Goal: Task Accomplishment & Management: Complete application form

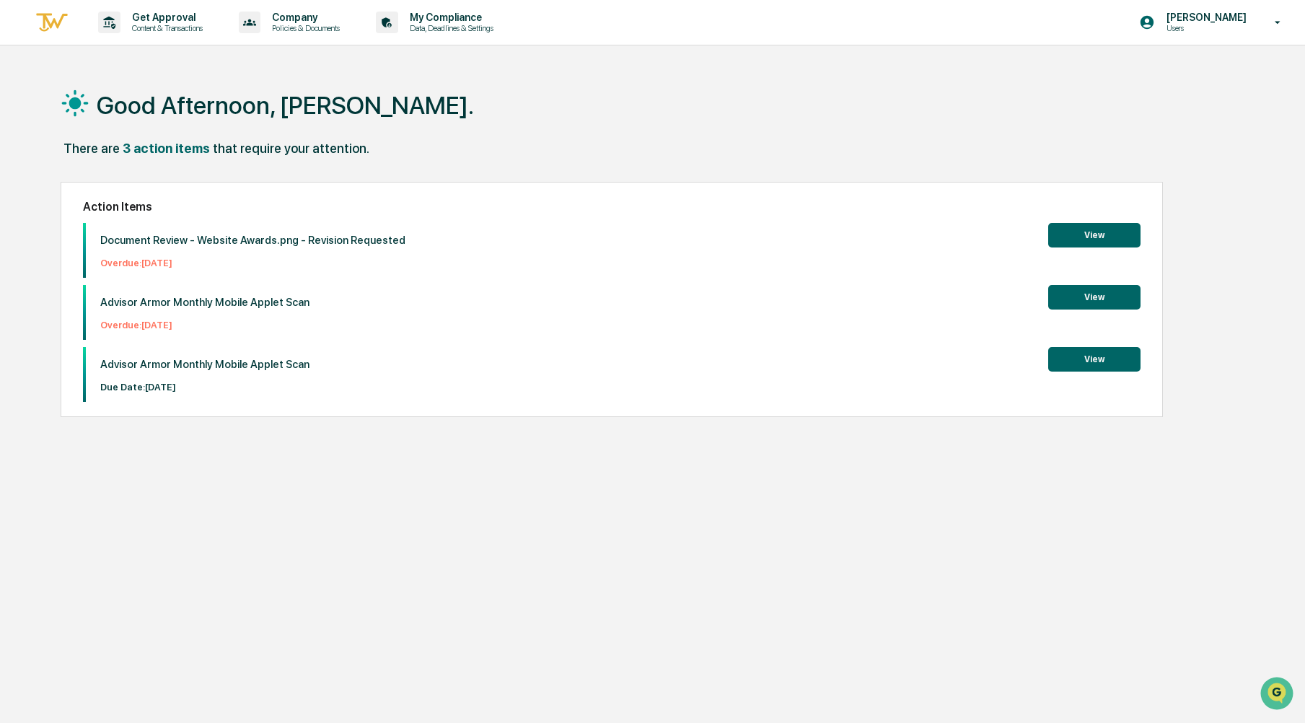
click at [1076, 308] on button "View" at bounding box center [1094, 297] width 92 height 25
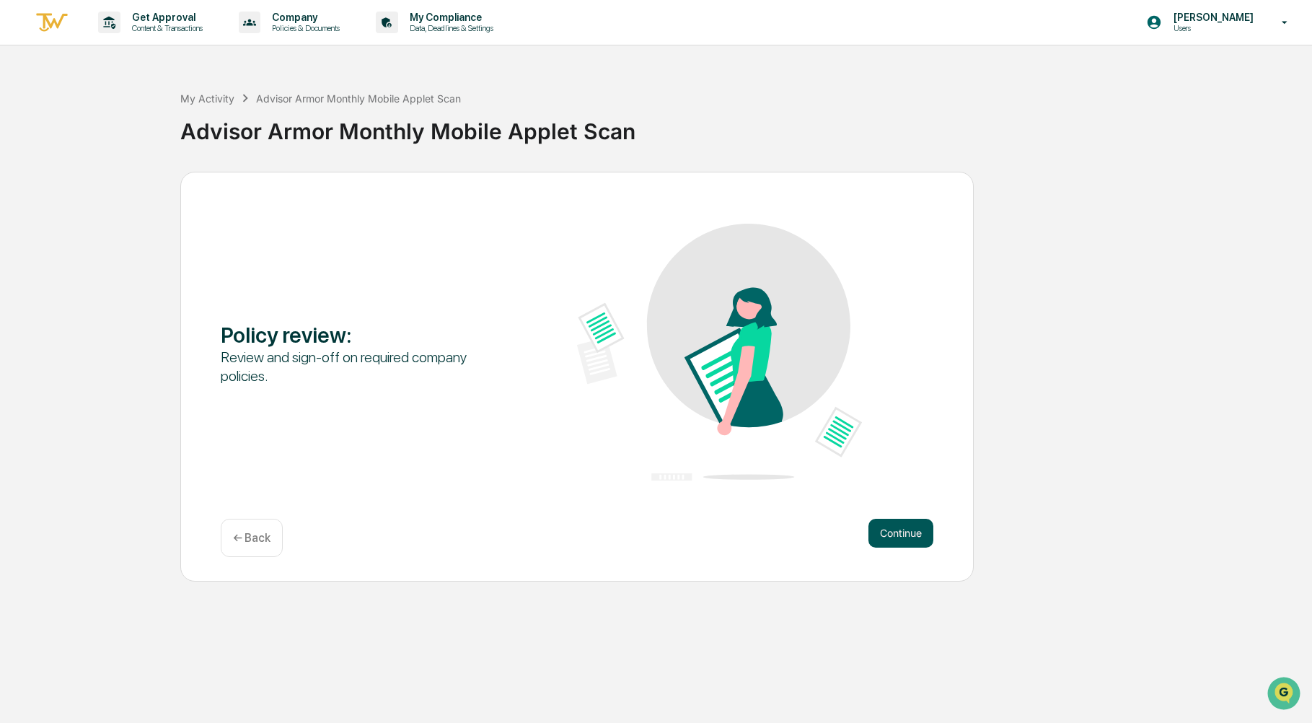
click at [906, 540] on button "Continue" at bounding box center [900, 533] width 65 height 29
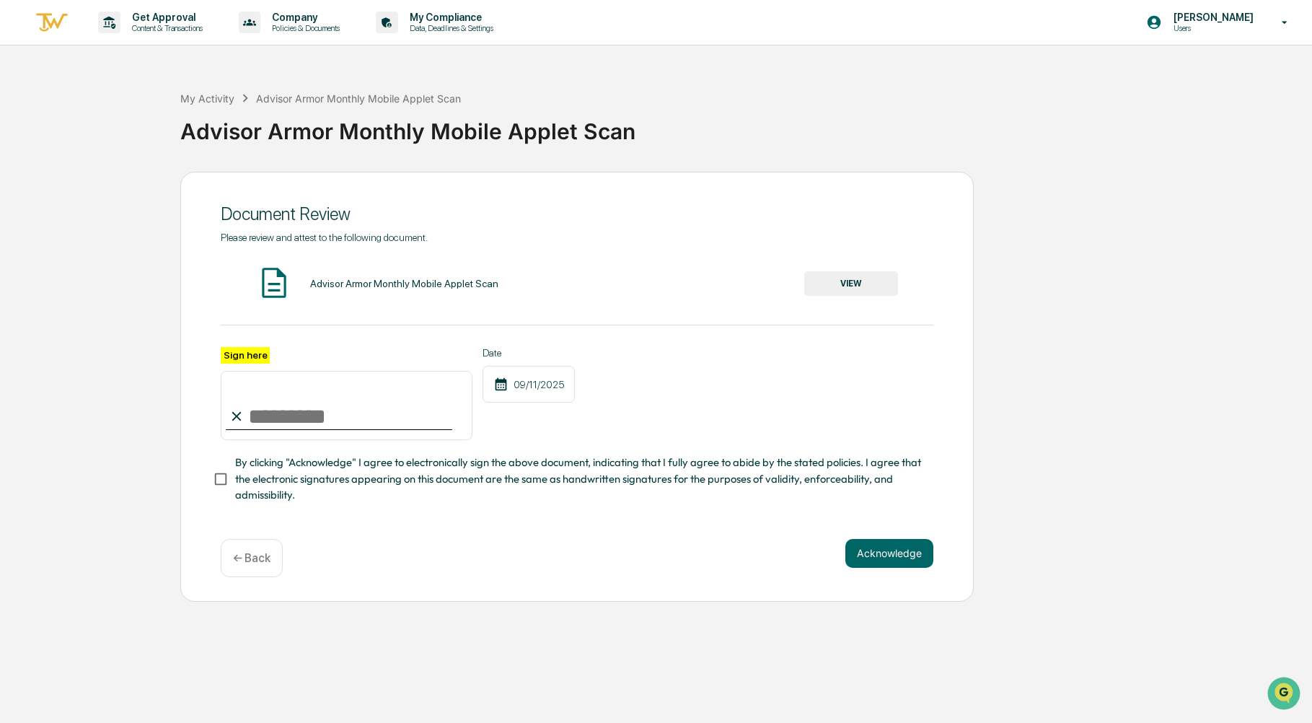
click at [269, 403] on input "Sign here" at bounding box center [347, 405] width 252 height 69
type input "**********"
click at [867, 278] on button "VIEW" at bounding box center [851, 283] width 94 height 25
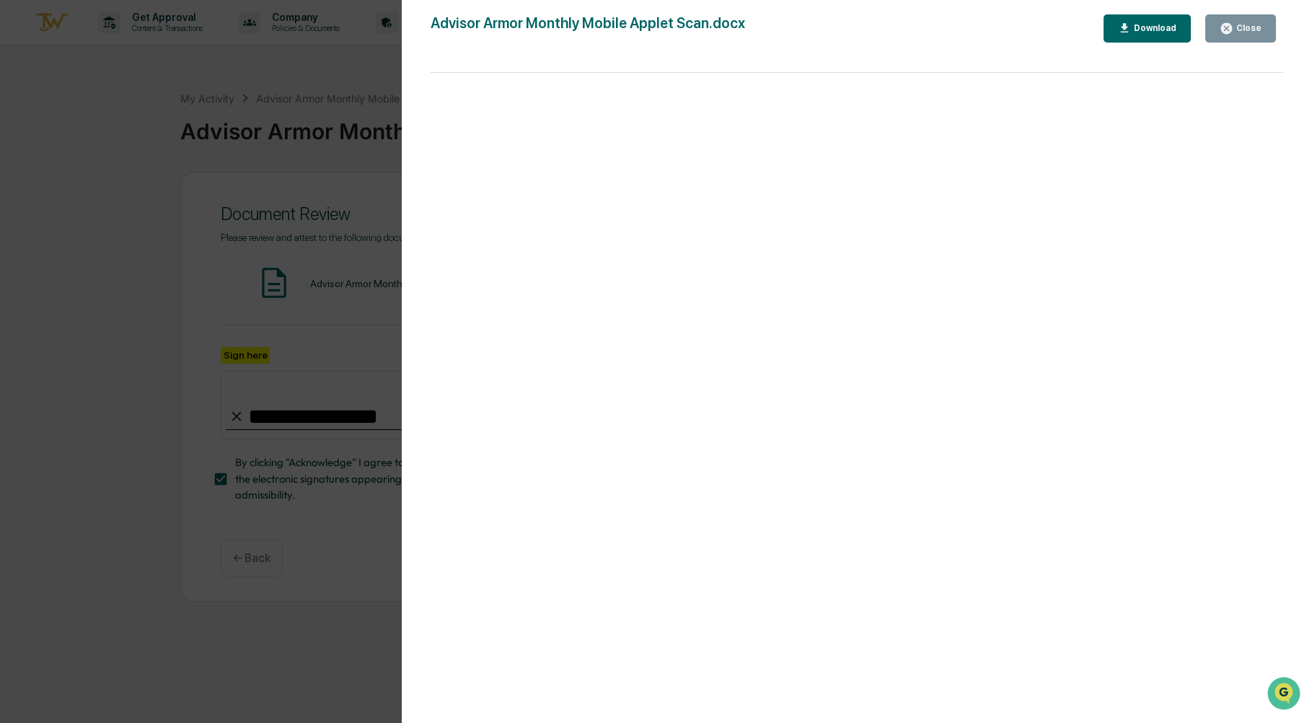
click at [1246, 19] on button "Close" at bounding box center [1240, 28] width 71 height 28
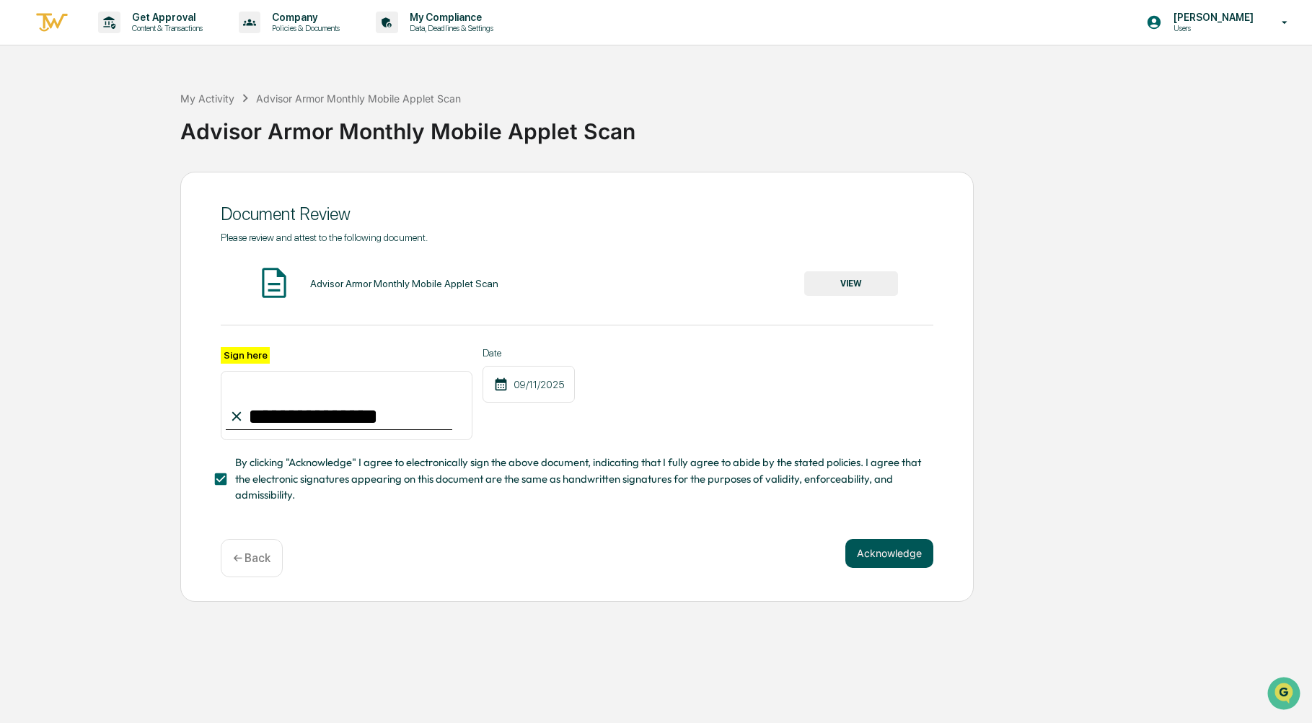
click at [905, 567] on button "Acknowledge" at bounding box center [889, 553] width 88 height 29
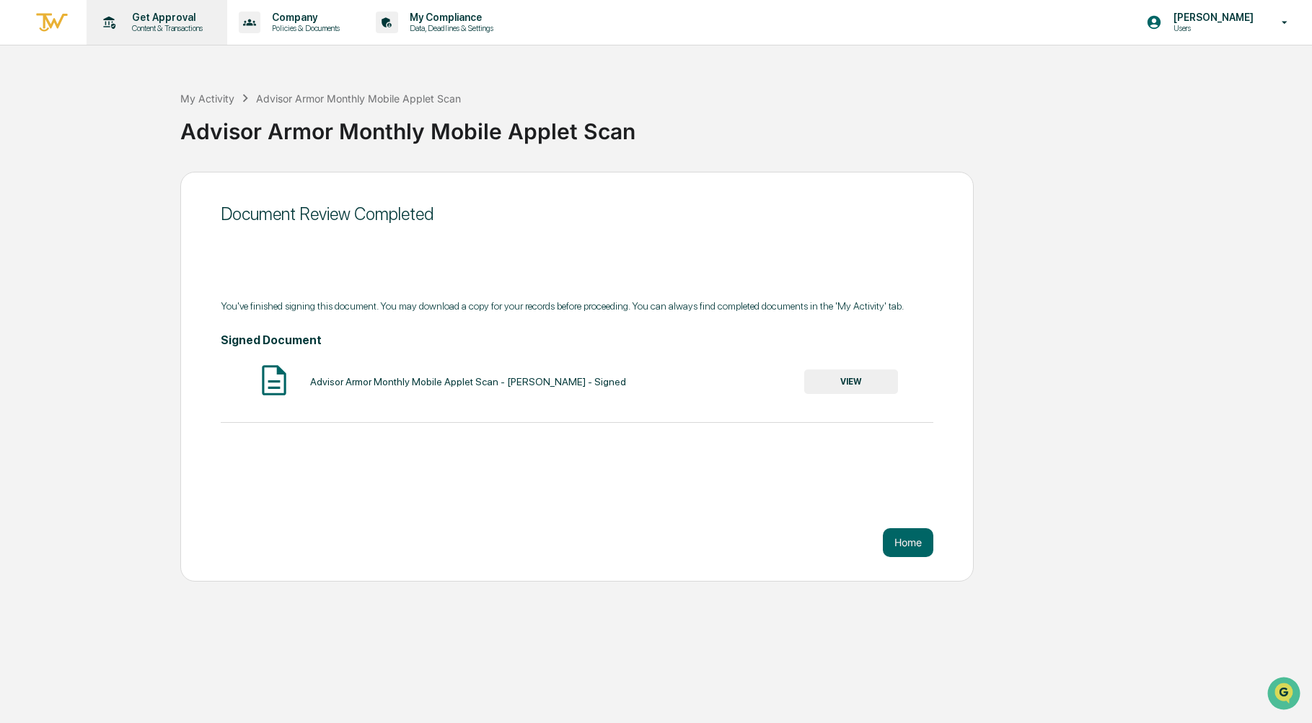
click at [136, 17] on p "Get Approval" at bounding box center [164, 18] width 89 height 12
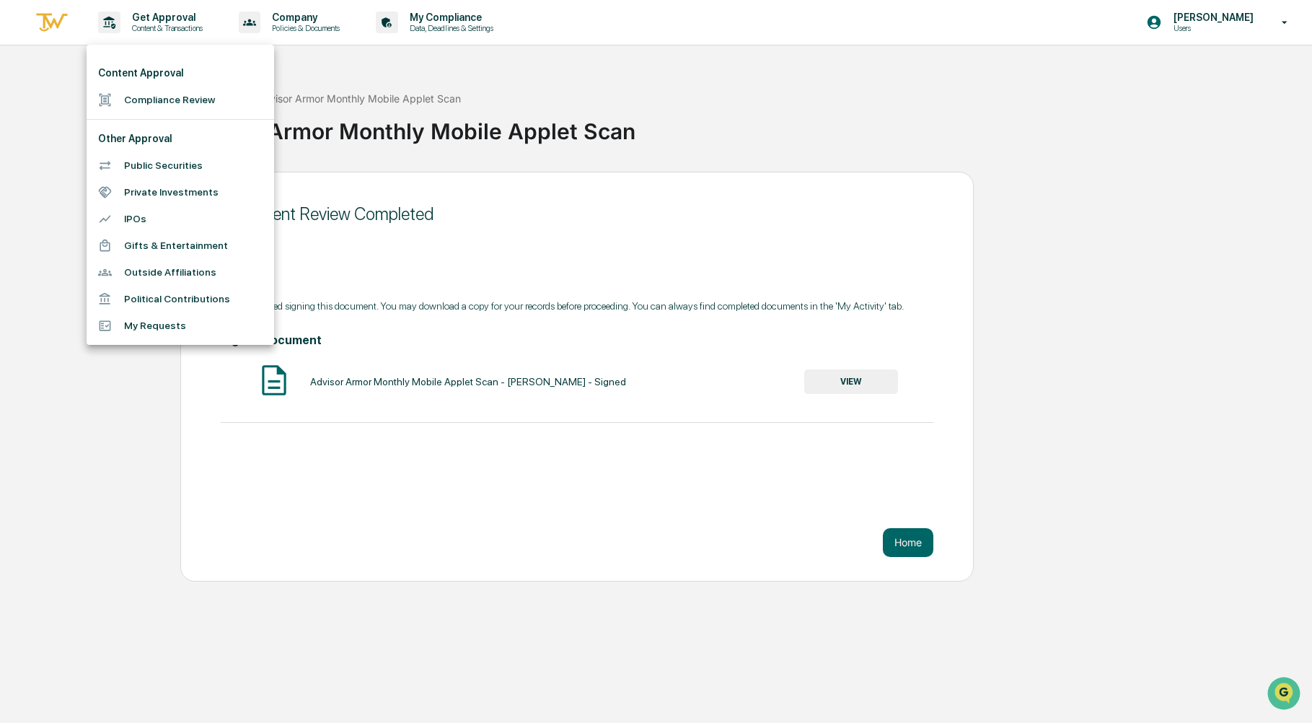
click at [54, 94] on div at bounding box center [656, 361] width 1312 height 723
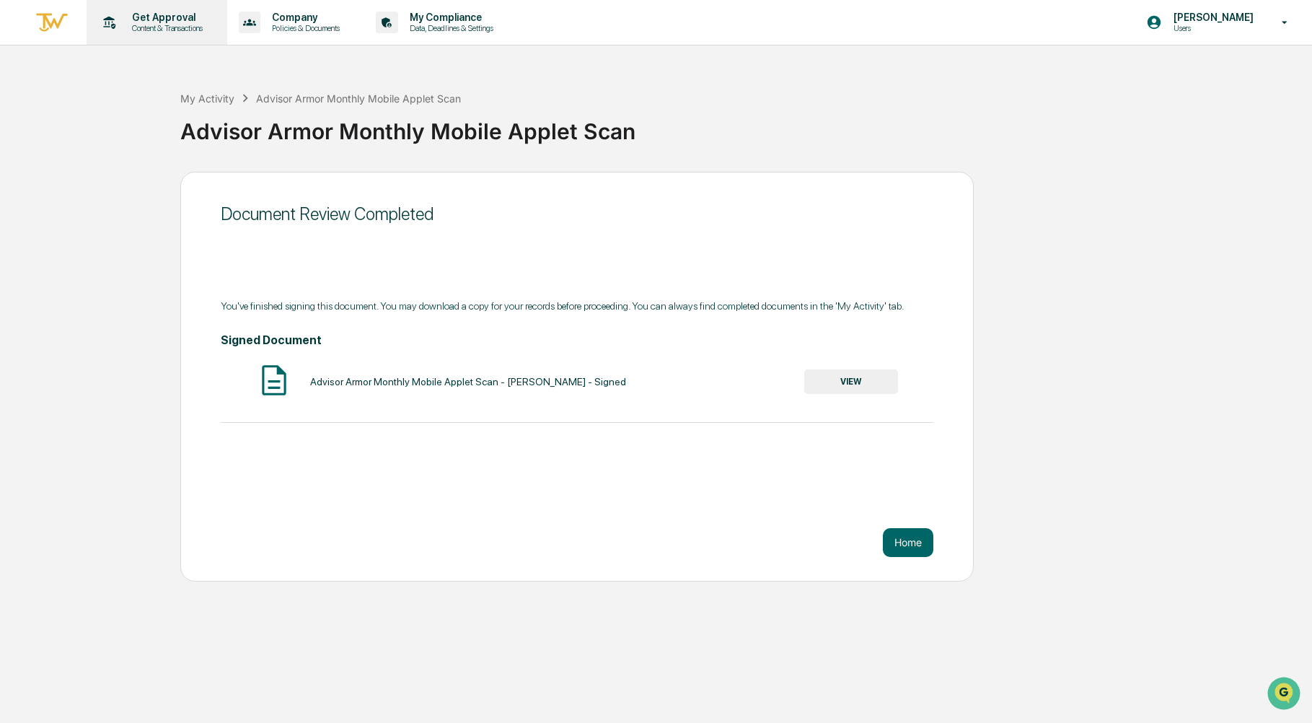
click at [135, 29] on p "Content & Transactions" at bounding box center [164, 28] width 89 height 10
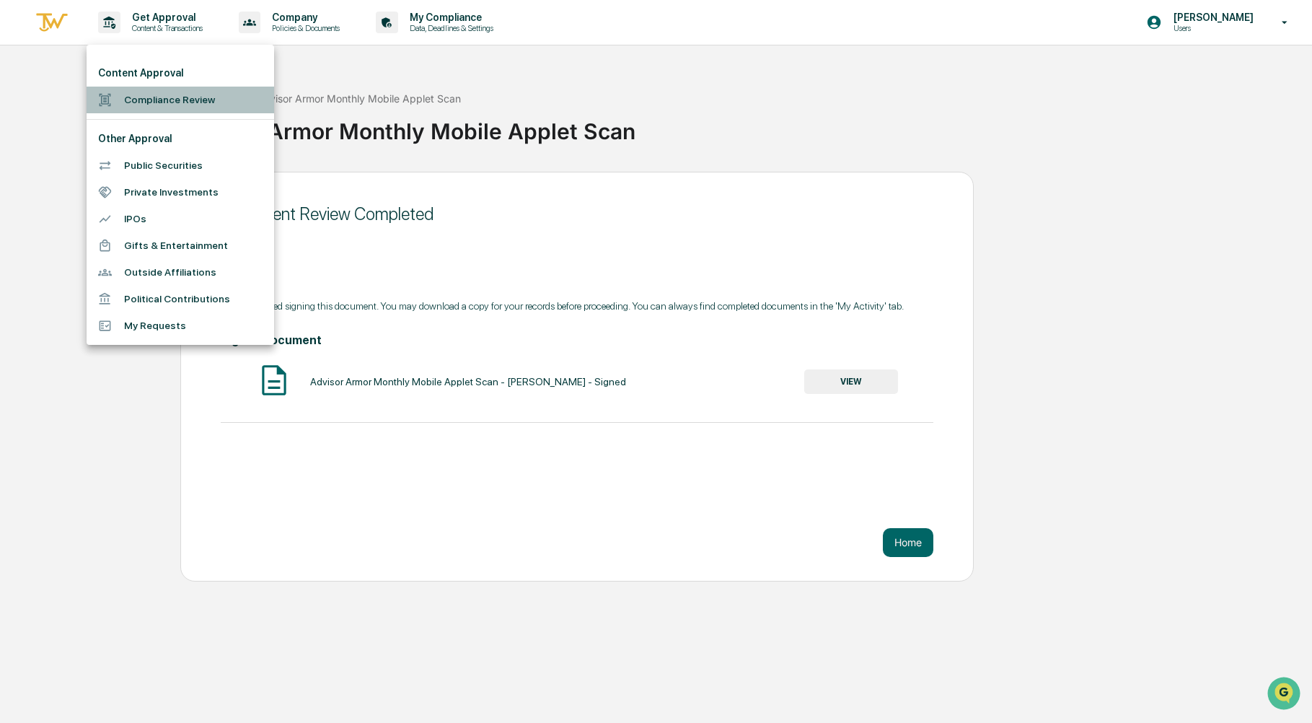
click at [132, 102] on li "Compliance Review" at bounding box center [181, 100] width 188 height 27
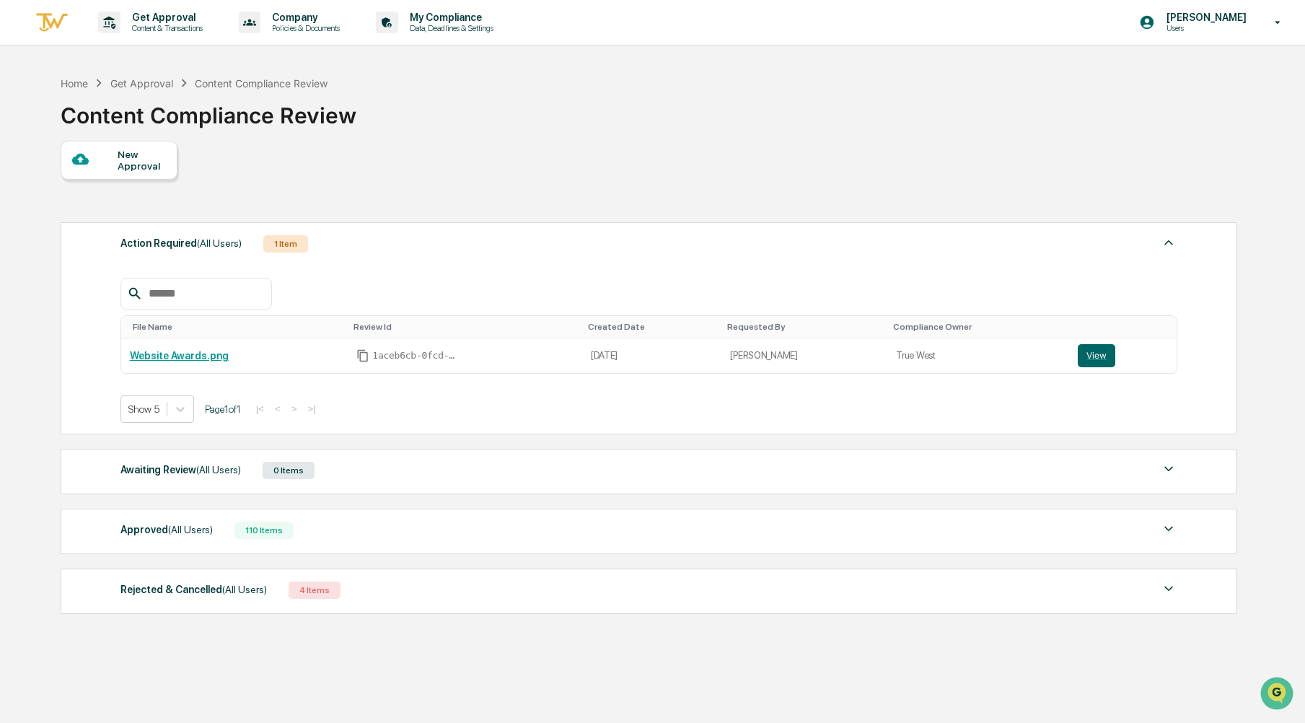
click at [141, 167] on div "New Approval" at bounding box center [142, 160] width 48 height 23
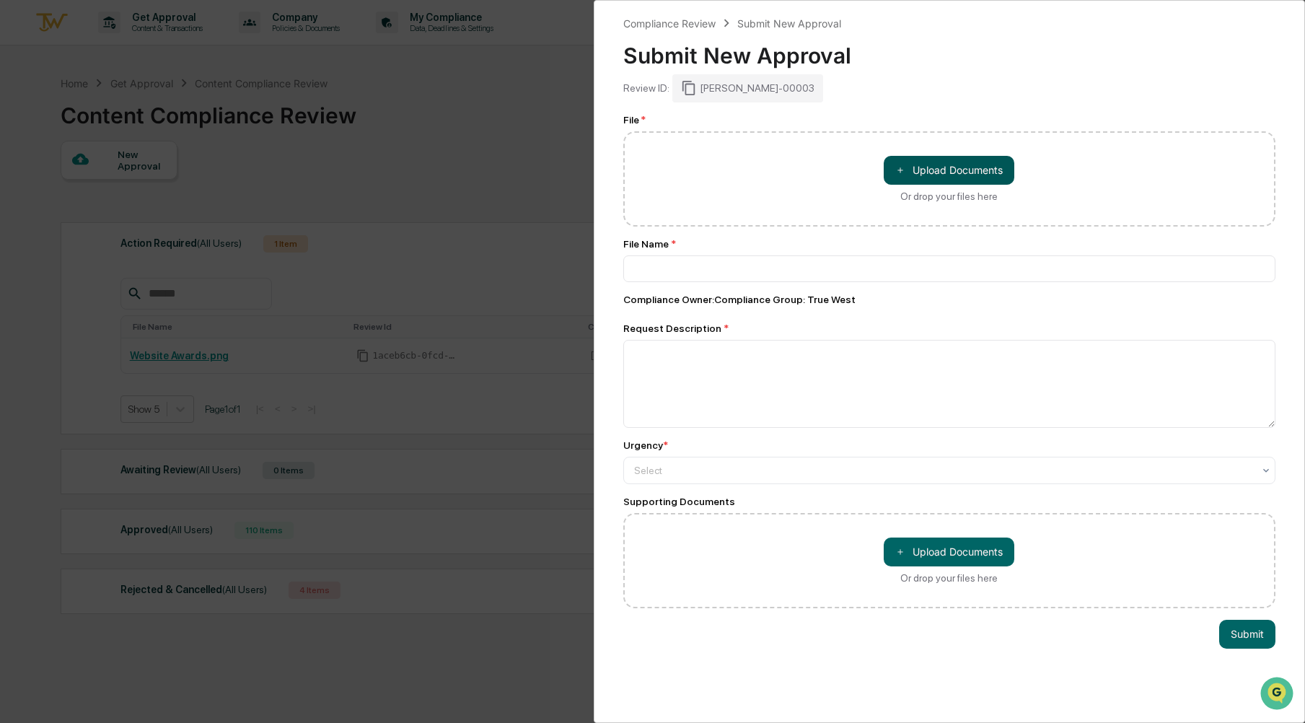
click at [940, 167] on button "＋ Upload Documents" at bounding box center [949, 170] width 131 height 29
type input "**********"
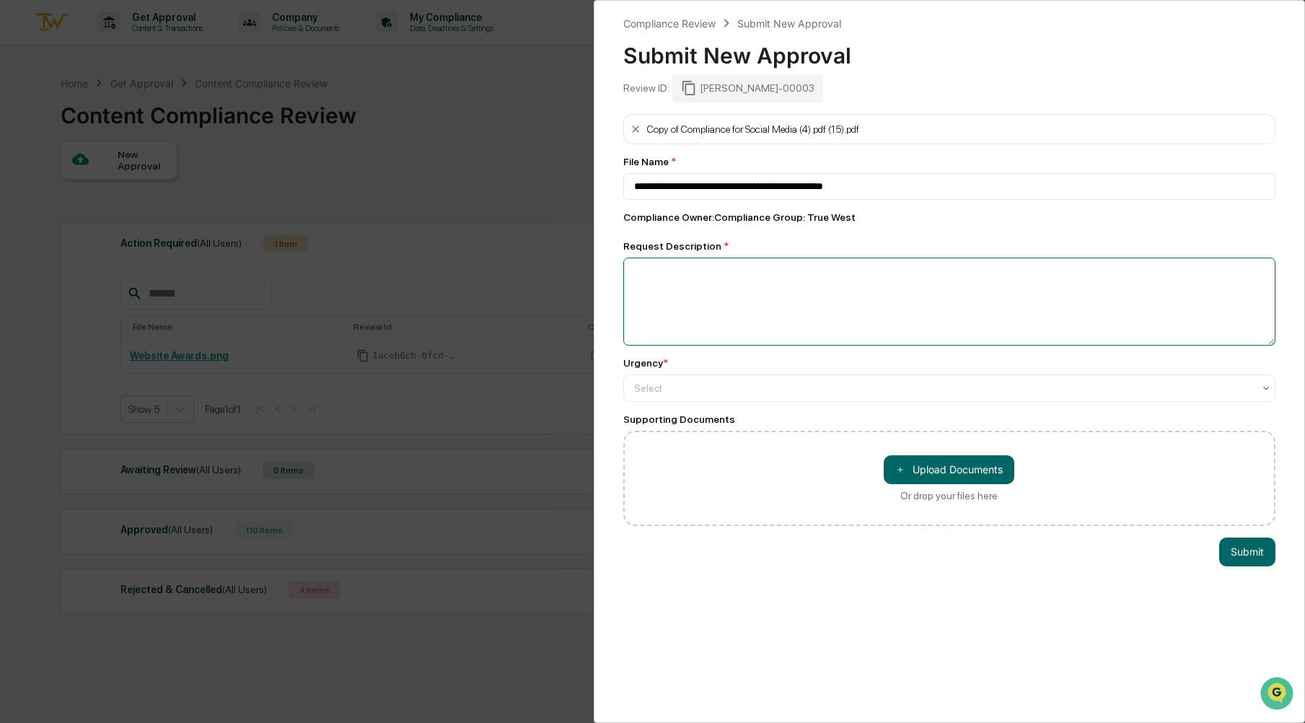
click at [967, 297] on textarea at bounding box center [949, 302] width 653 height 88
type textarea "**********"
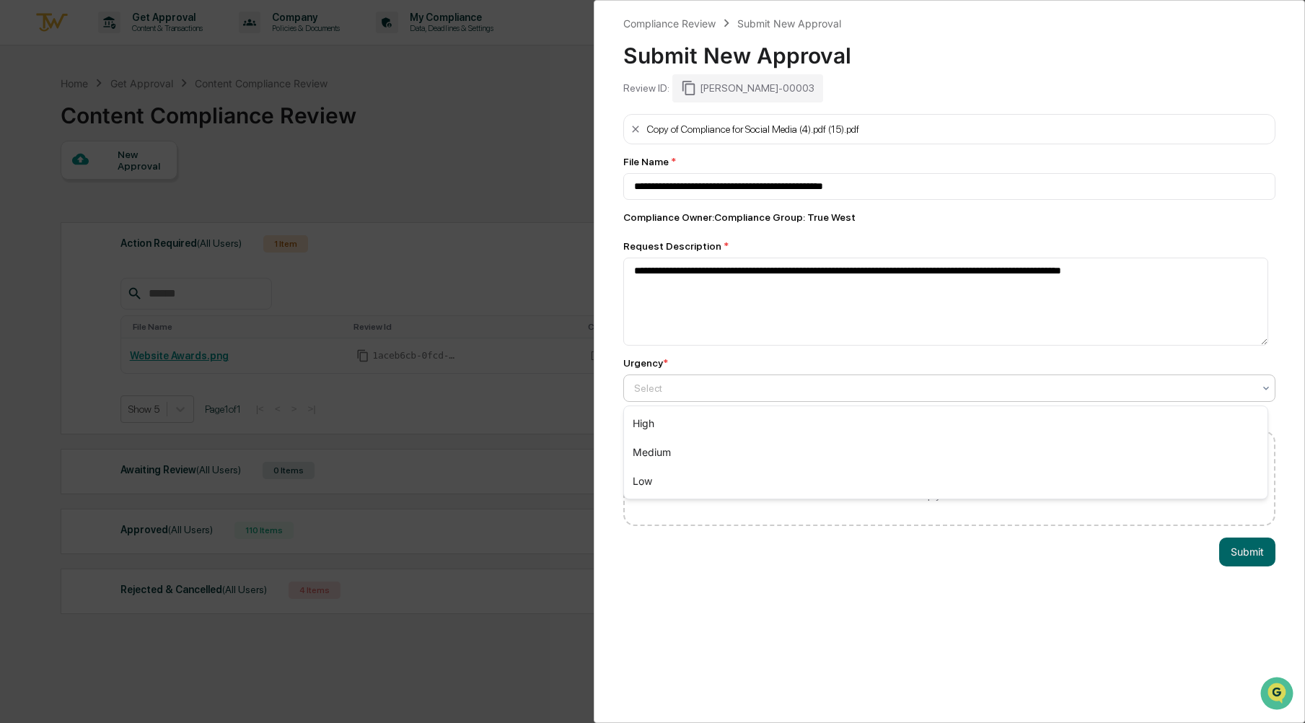
click at [954, 397] on div "Select" at bounding box center [944, 388] width 634 height 20
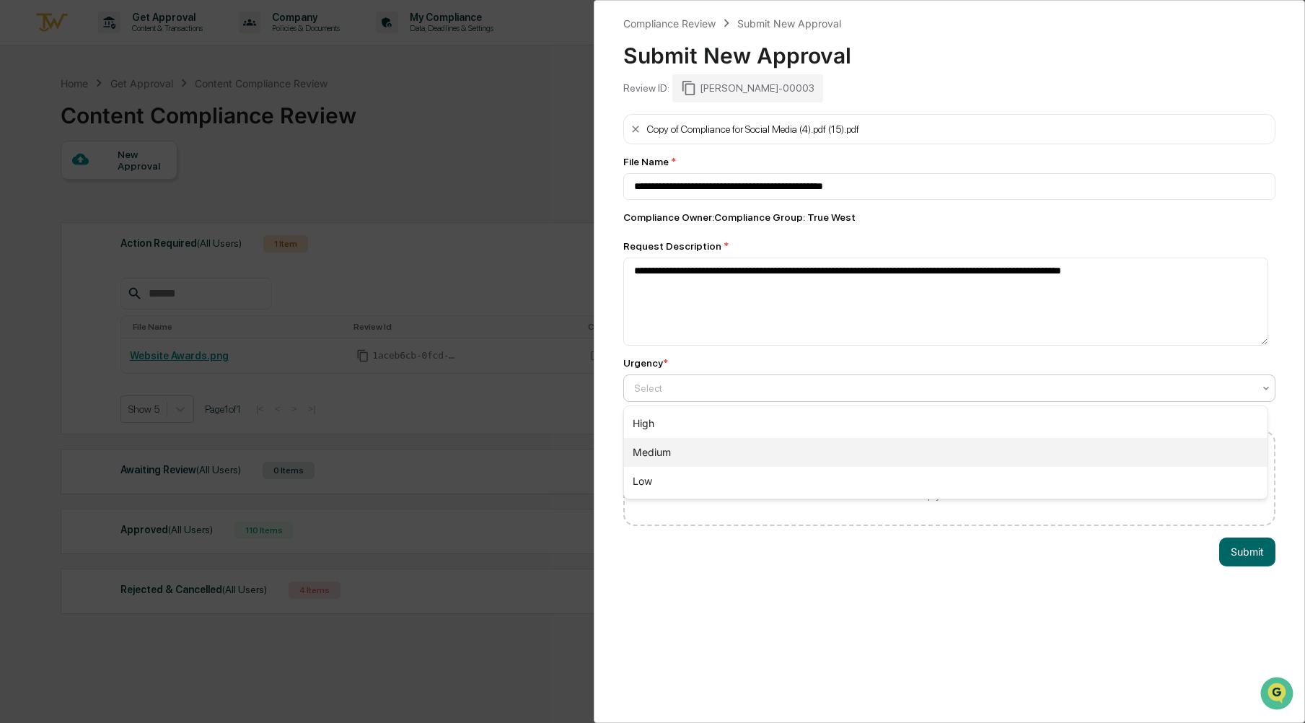
click at [890, 465] on div "Medium" at bounding box center [946, 452] width 644 height 29
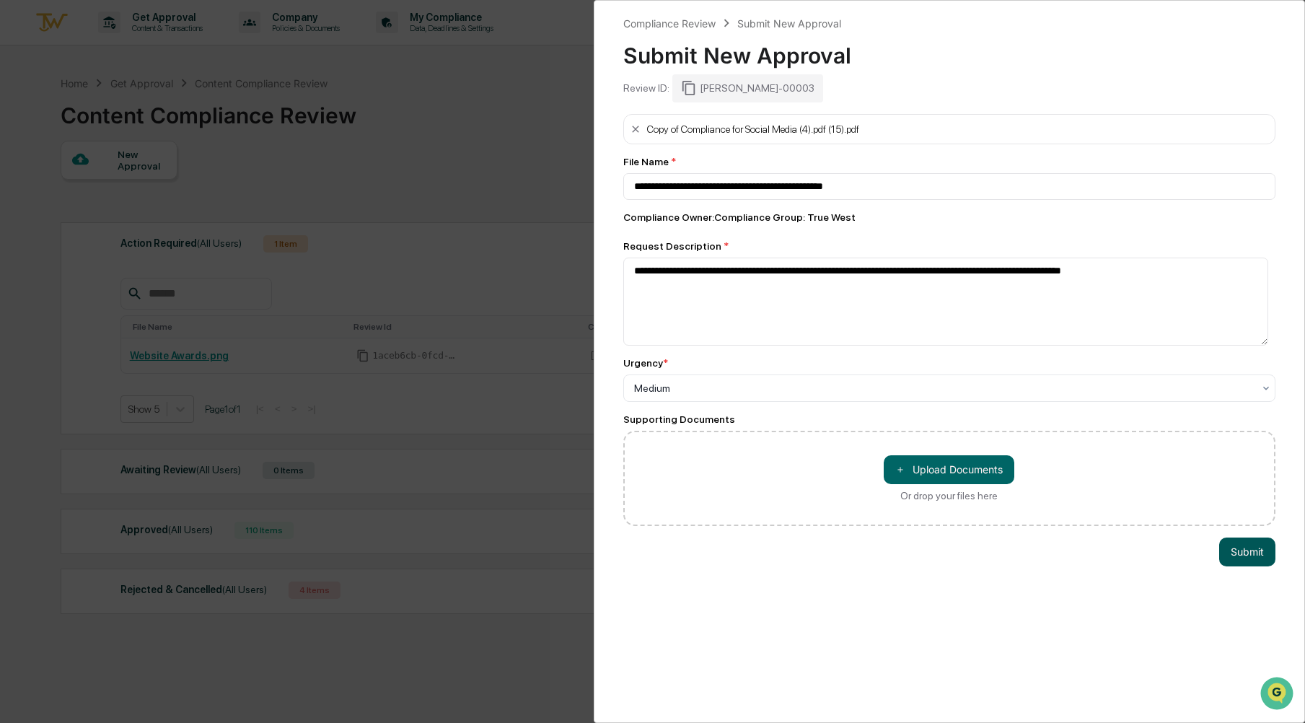
click at [1231, 562] on button "Submit" at bounding box center [1247, 551] width 56 height 29
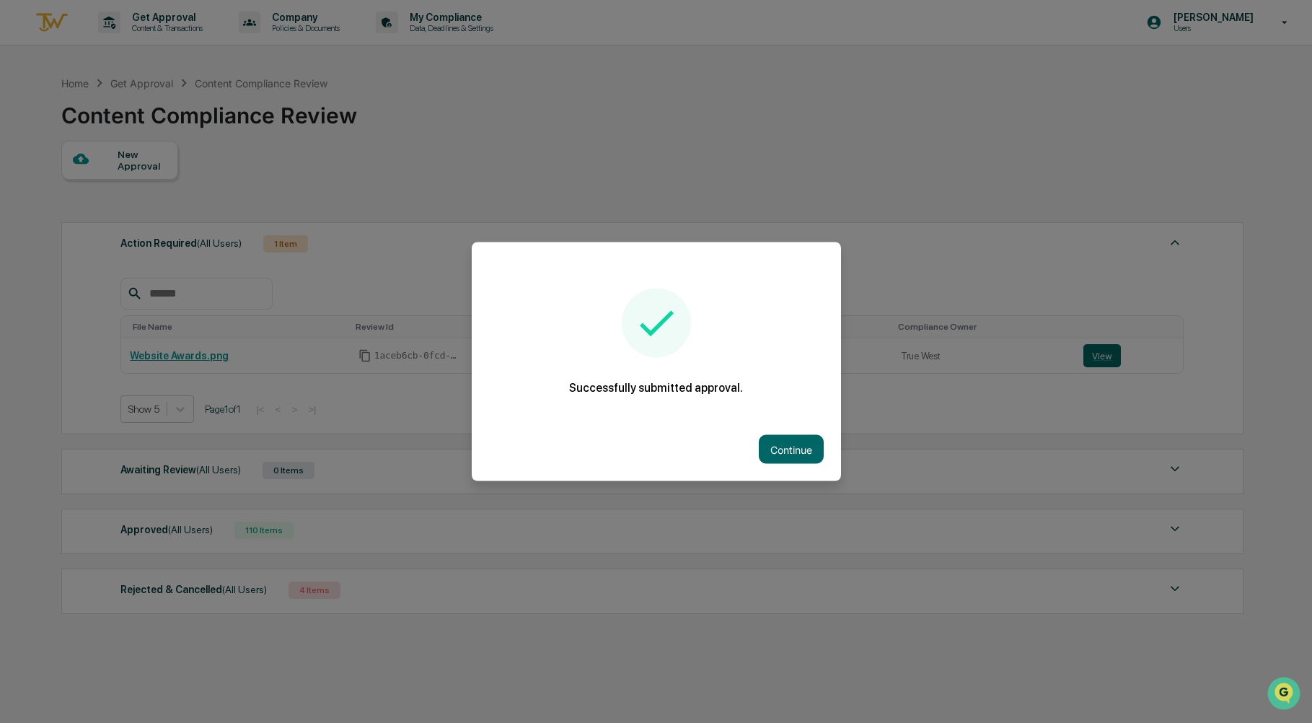
click at [793, 470] on div "Continue" at bounding box center [656, 449] width 369 height 63
click at [776, 439] on button "Continue" at bounding box center [791, 449] width 65 height 29
